Goal: Information Seeking & Learning: Understand process/instructions

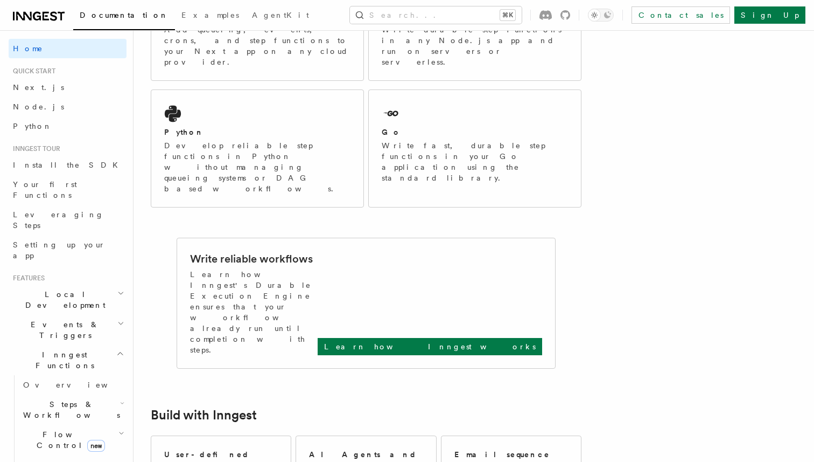
scroll to position [516, 0]
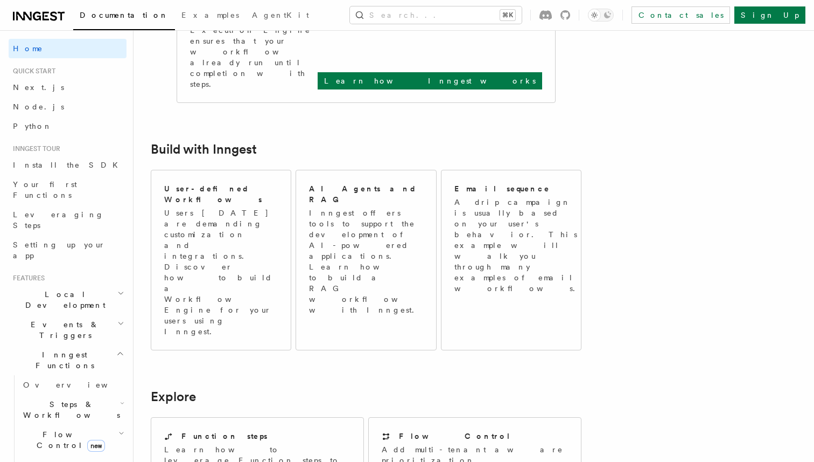
click at [66, 25] on div "Documentation Examples AgentKit Search... ⌘K Contact sales Sign Up" at bounding box center [407, 15] width 814 height 30
click at [53, 18] on icon at bounding box center [39, 16] width 52 height 13
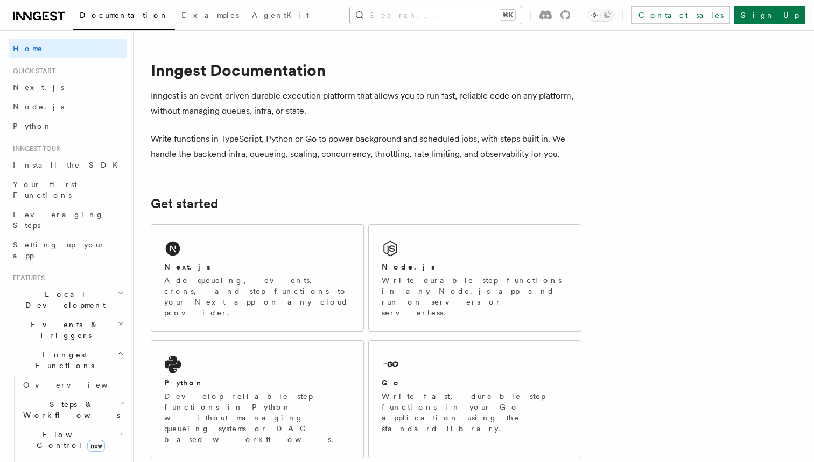
click at [449, 23] on button "Search... ⌘K" at bounding box center [436, 14] width 172 height 17
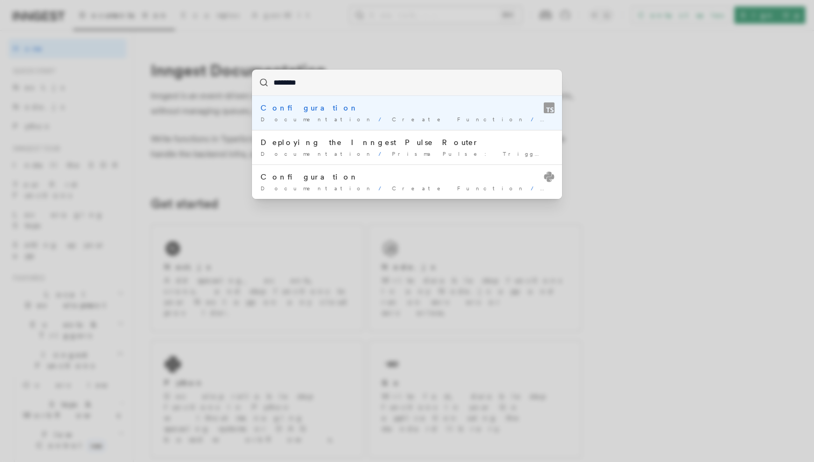
type input "*********"
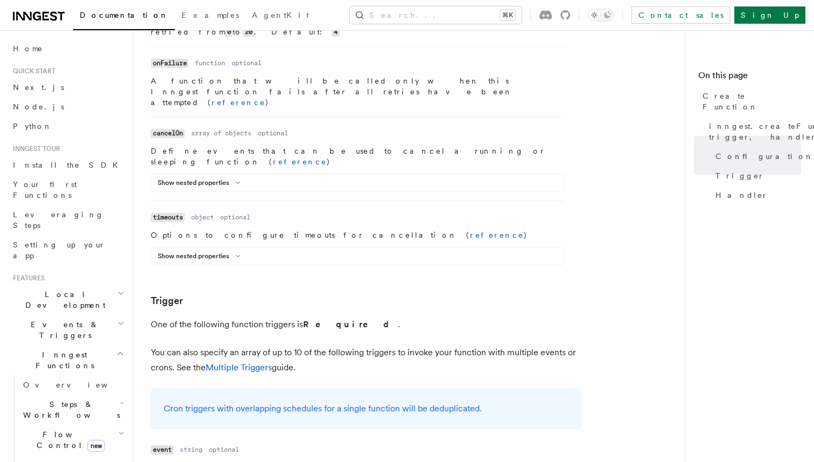
scroll to position [714, 0]
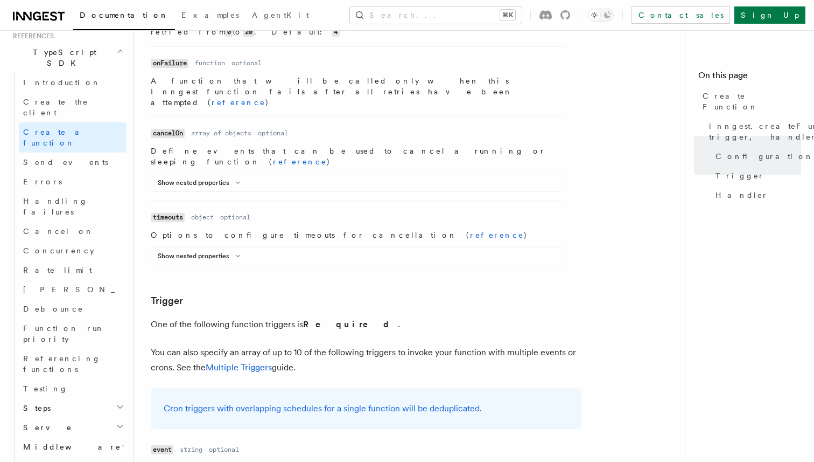
click at [107, 398] on h2 "Steps" at bounding box center [73, 407] width 108 height 19
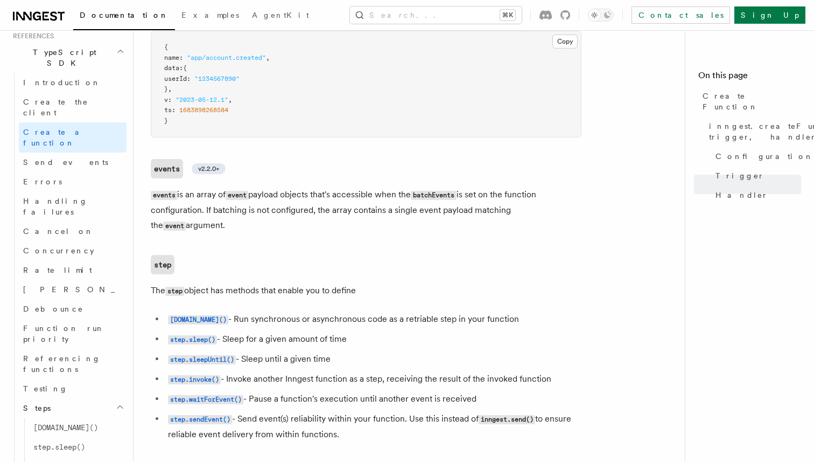
scroll to position [2473, 0]
